Goal: Check status: Check status

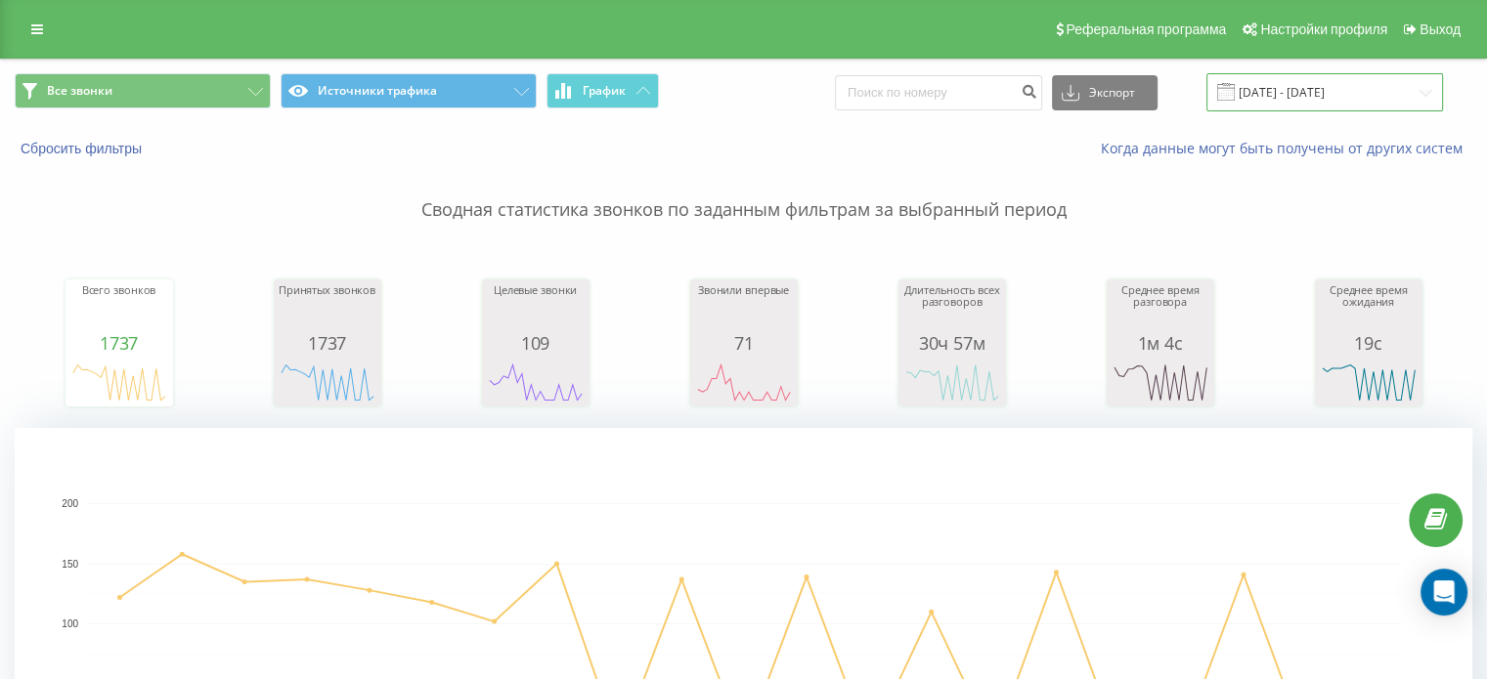
click at [1294, 100] on input "[DATE] - [DATE]" at bounding box center [1324, 92] width 237 height 38
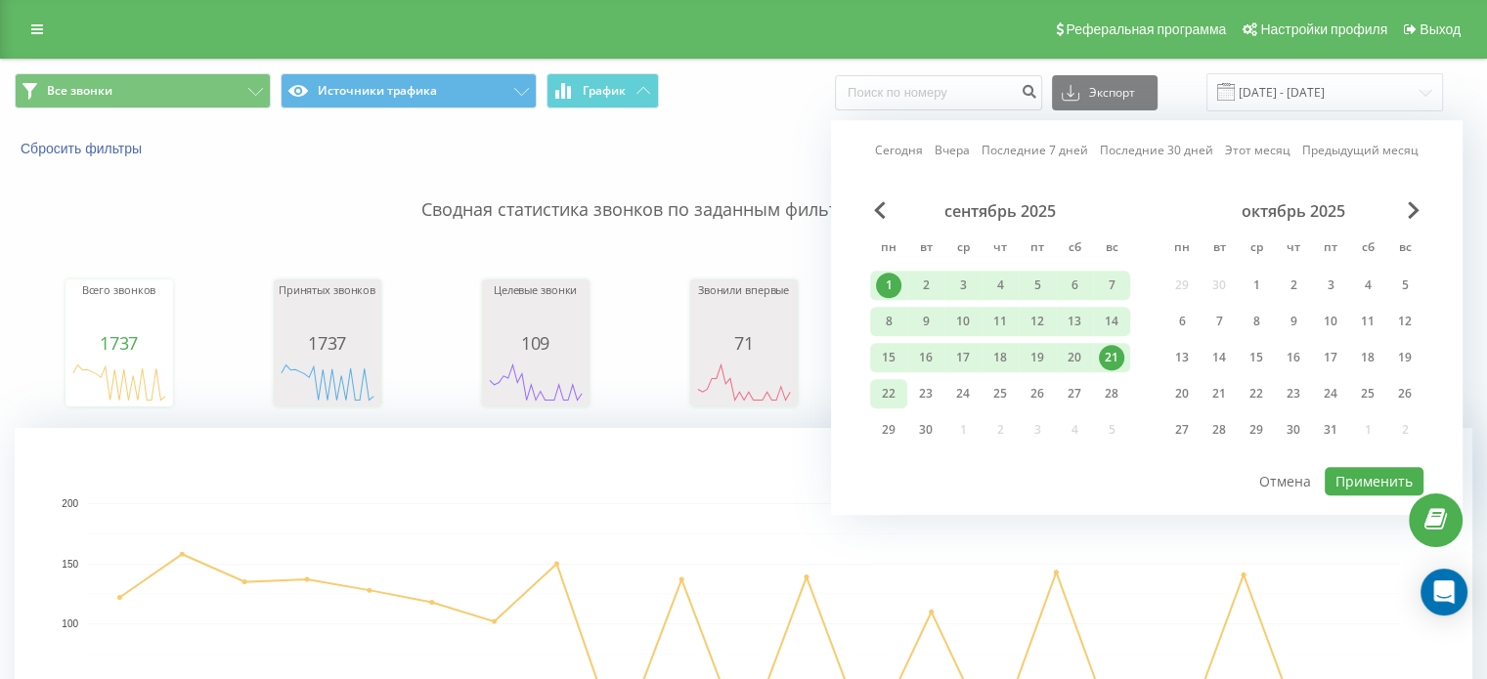
click at [896, 389] on div "22" at bounding box center [888, 393] width 25 height 25
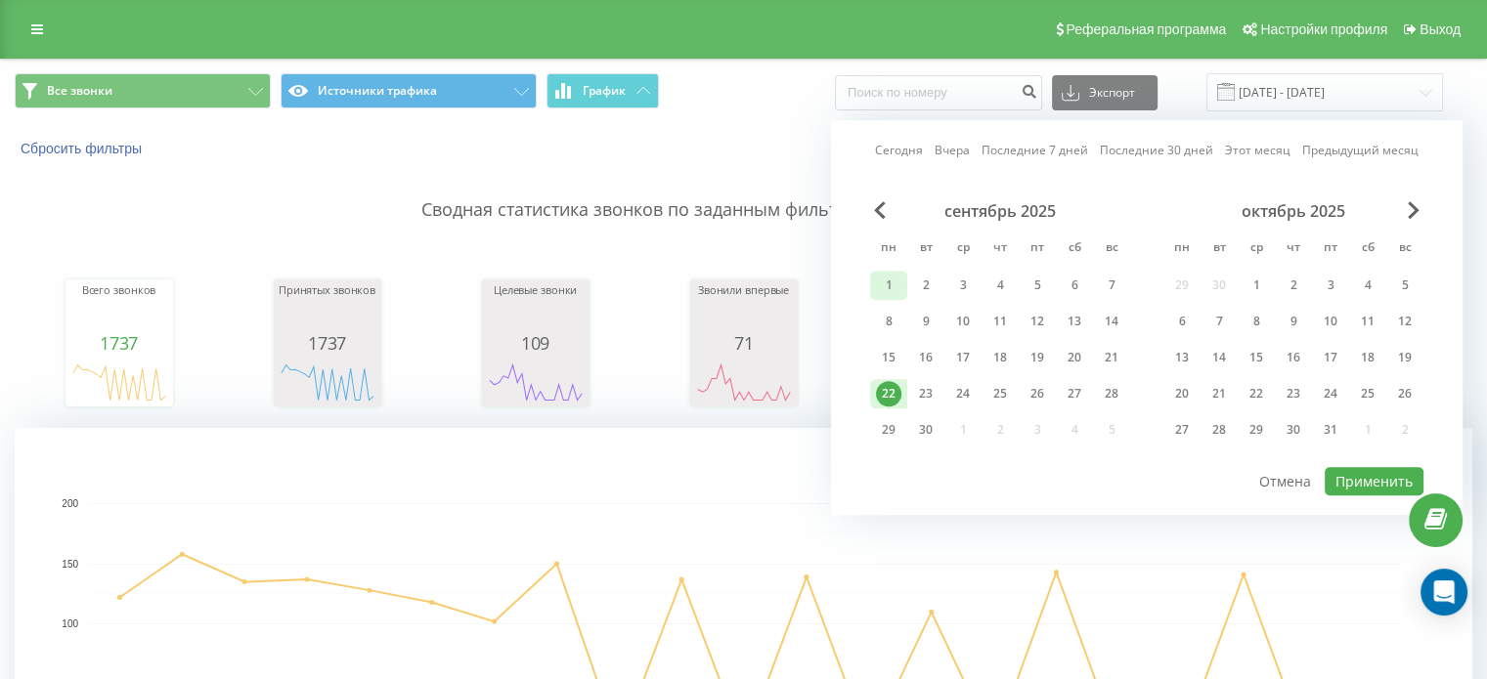
click at [893, 281] on div "1" at bounding box center [888, 285] width 25 height 25
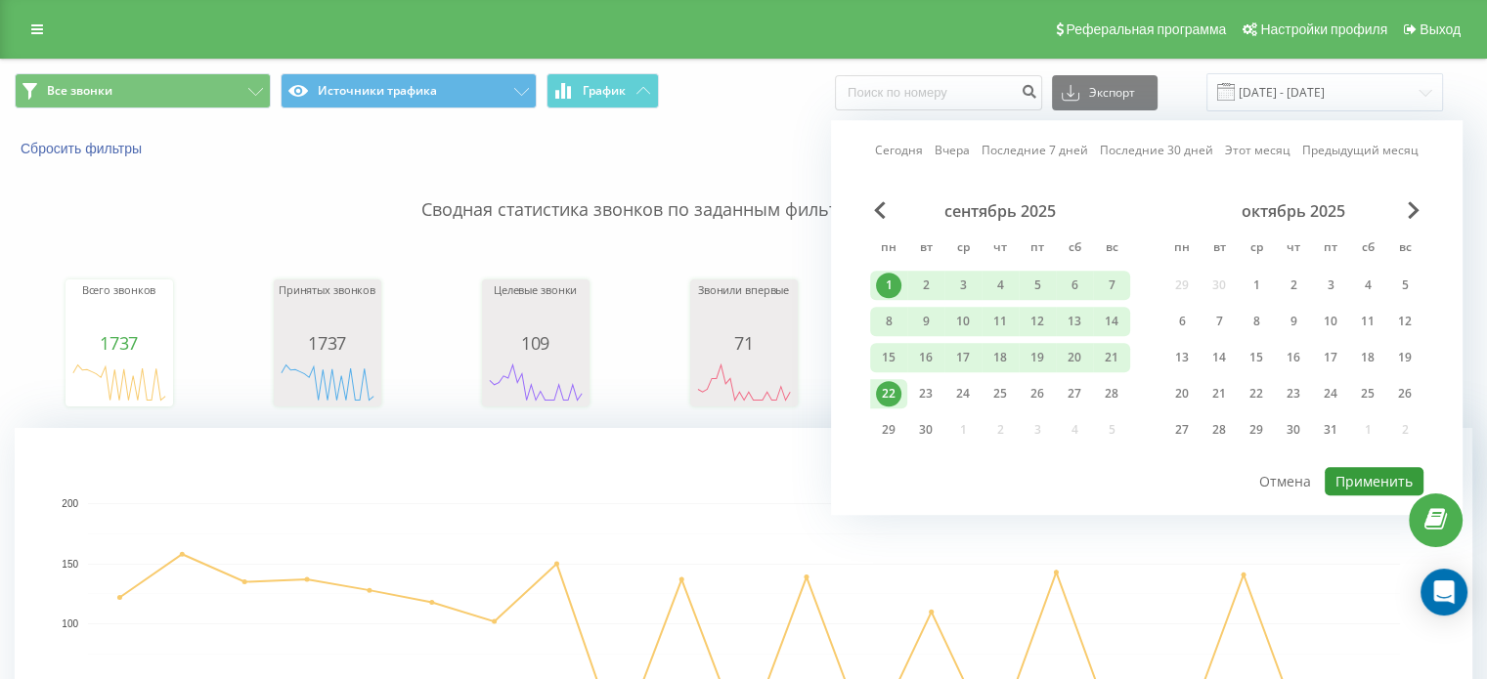
click at [1366, 475] on font "Применить" at bounding box center [1373, 481] width 77 height 19
type input "01.09.2025 - 22.09.2025"
